Goal: Information Seeking & Learning: Learn about a topic

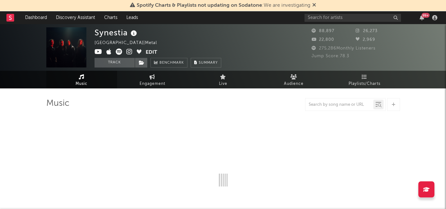
select select "6m"
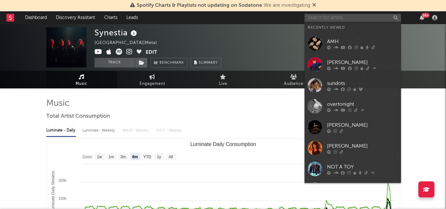
click at [324, 18] on input "text" at bounding box center [352, 18] width 96 height 8
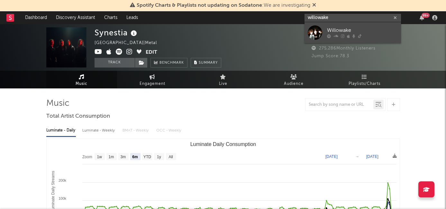
type input "willowake"
click at [338, 31] on div "Willowake" at bounding box center [362, 31] width 71 height 8
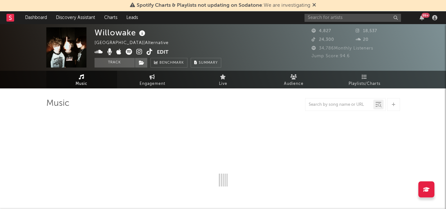
select select "1w"
